Goal: Task Accomplishment & Management: Manage account settings

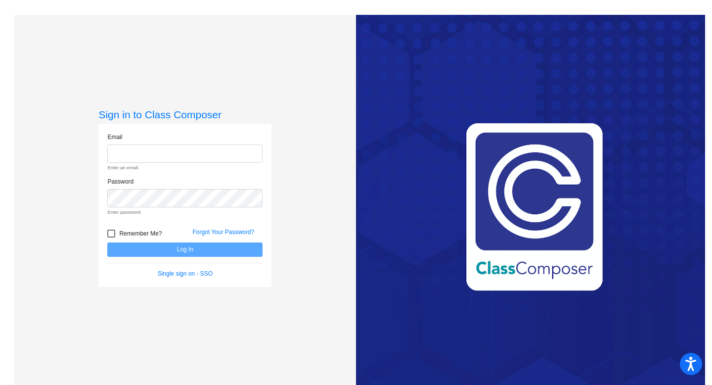
click at [171, 158] on input "email" at bounding box center [184, 153] width 155 height 18
type input "[EMAIL_ADDRESS][DOMAIN_NAME]"
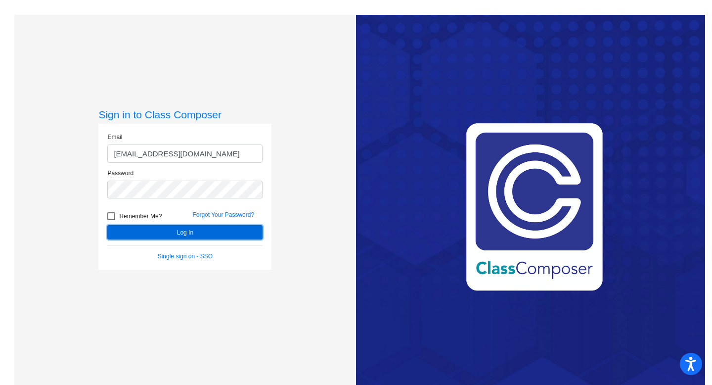
click at [161, 232] on button "Log In" at bounding box center [184, 232] width 155 height 14
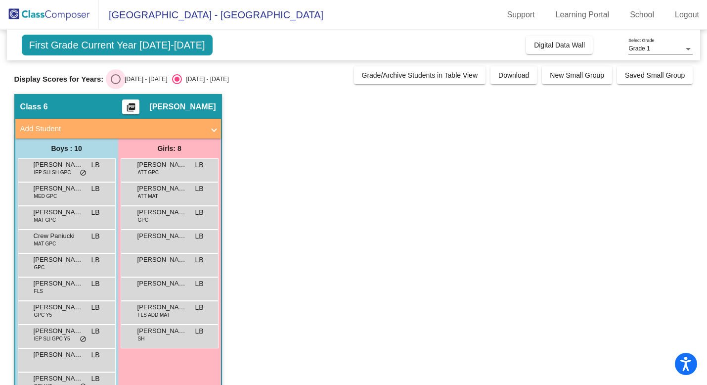
click at [138, 80] on div "[DATE] - [DATE]" at bounding box center [144, 79] width 46 height 9
click at [116, 84] on input "[DATE] - [DATE]" at bounding box center [115, 84] width 0 height 0
radio input "true"
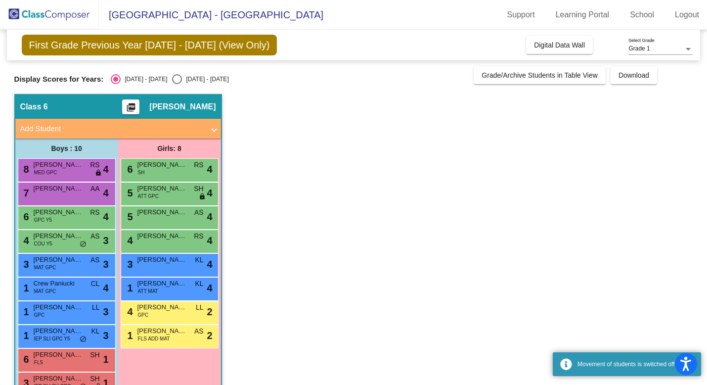
scroll to position [27, 0]
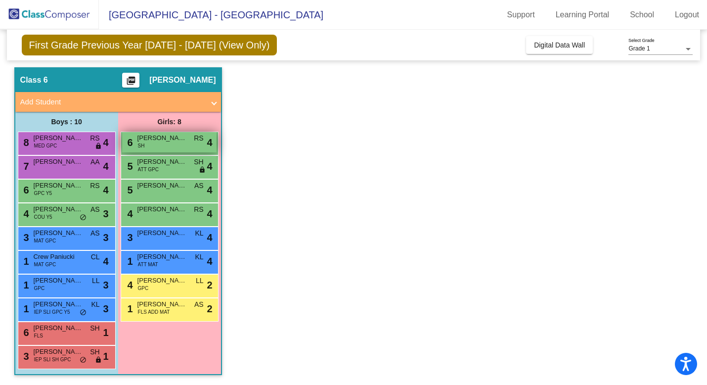
click at [161, 137] on span "[PERSON_NAME]" at bounding box center [162, 138] width 49 height 10
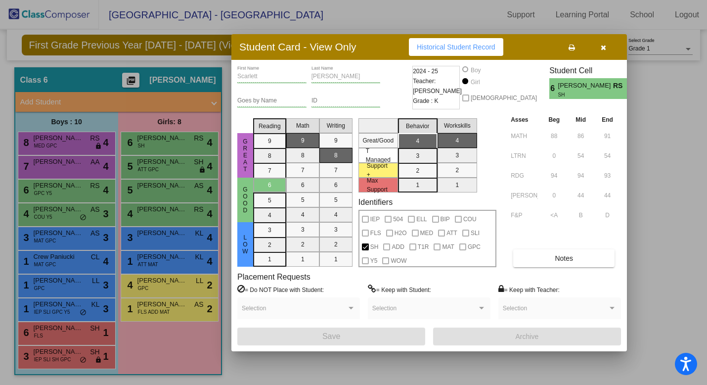
click at [605, 48] on icon "button" at bounding box center [603, 47] width 5 height 7
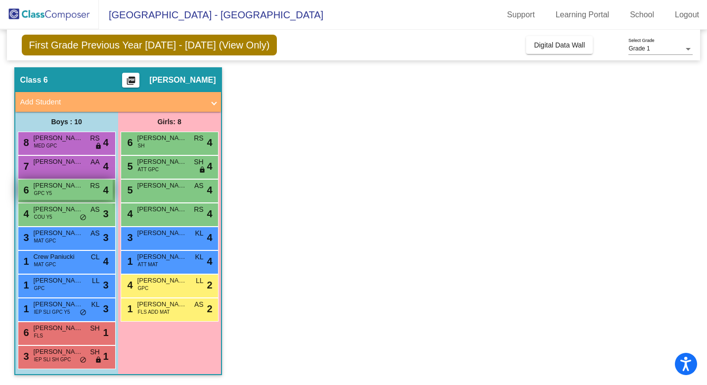
click at [72, 192] on div "6 [PERSON_NAME] GPC Y5 RS lock do_not_disturb_alt 4" at bounding box center [65, 190] width 94 height 20
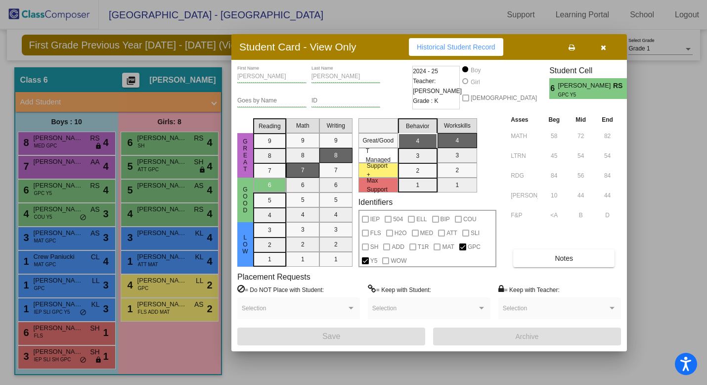
click at [604, 46] on icon "button" at bounding box center [603, 47] width 5 height 7
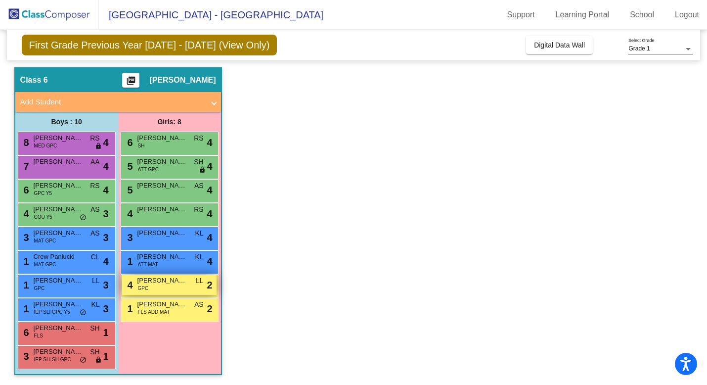
click at [172, 285] on div "4 [PERSON_NAME] GPC LL lock do_not_disturb_alt 2" at bounding box center [169, 285] width 94 height 20
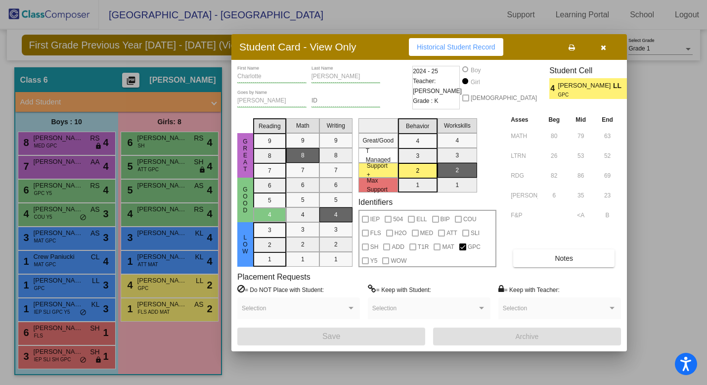
click at [603, 49] on icon "button" at bounding box center [603, 47] width 5 height 7
